Goal: Find specific page/section: Find specific page/section

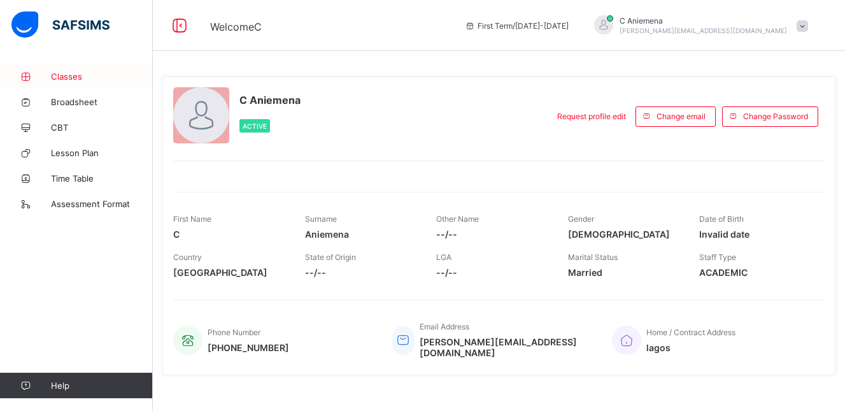
click at [65, 78] on span "Classes" at bounding box center [102, 76] width 102 height 10
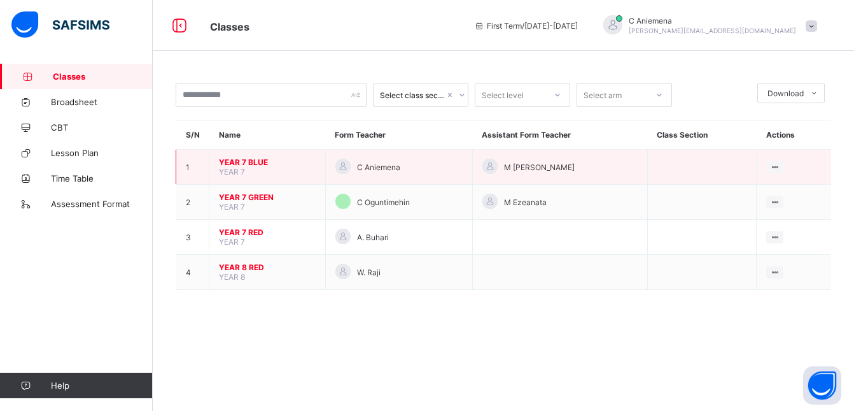
click at [342, 164] on div at bounding box center [342, 166] width 15 height 15
click at [379, 165] on span "C Aniemena" at bounding box center [378, 167] width 43 height 10
click at [265, 159] on span "YEAR 7 BLUE" at bounding box center [267, 162] width 97 height 10
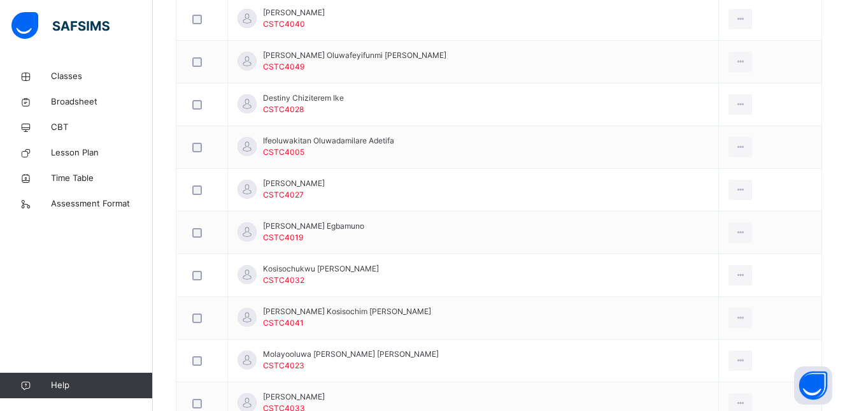
scroll to position [410, 0]
